Goal: Information Seeking & Learning: Find specific page/section

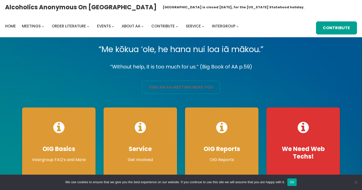
click at [189, 94] on link "find an aa meeting near you" at bounding box center [181, 87] width 78 height 13
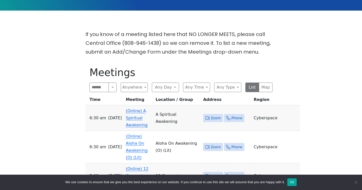
scroll to position [150, 0]
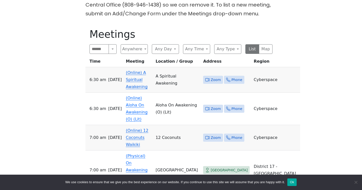
click at [220, 81] on span "Zoom" at bounding box center [216, 80] width 10 height 6
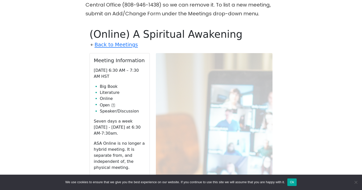
scroll to position [182, 0]
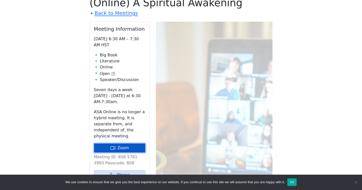
click at [125, 153] on link "Zoom" at bounding box center [120, 148] width 52 height 10
